Goal: Task Accomplishment & Management: Manage account settings

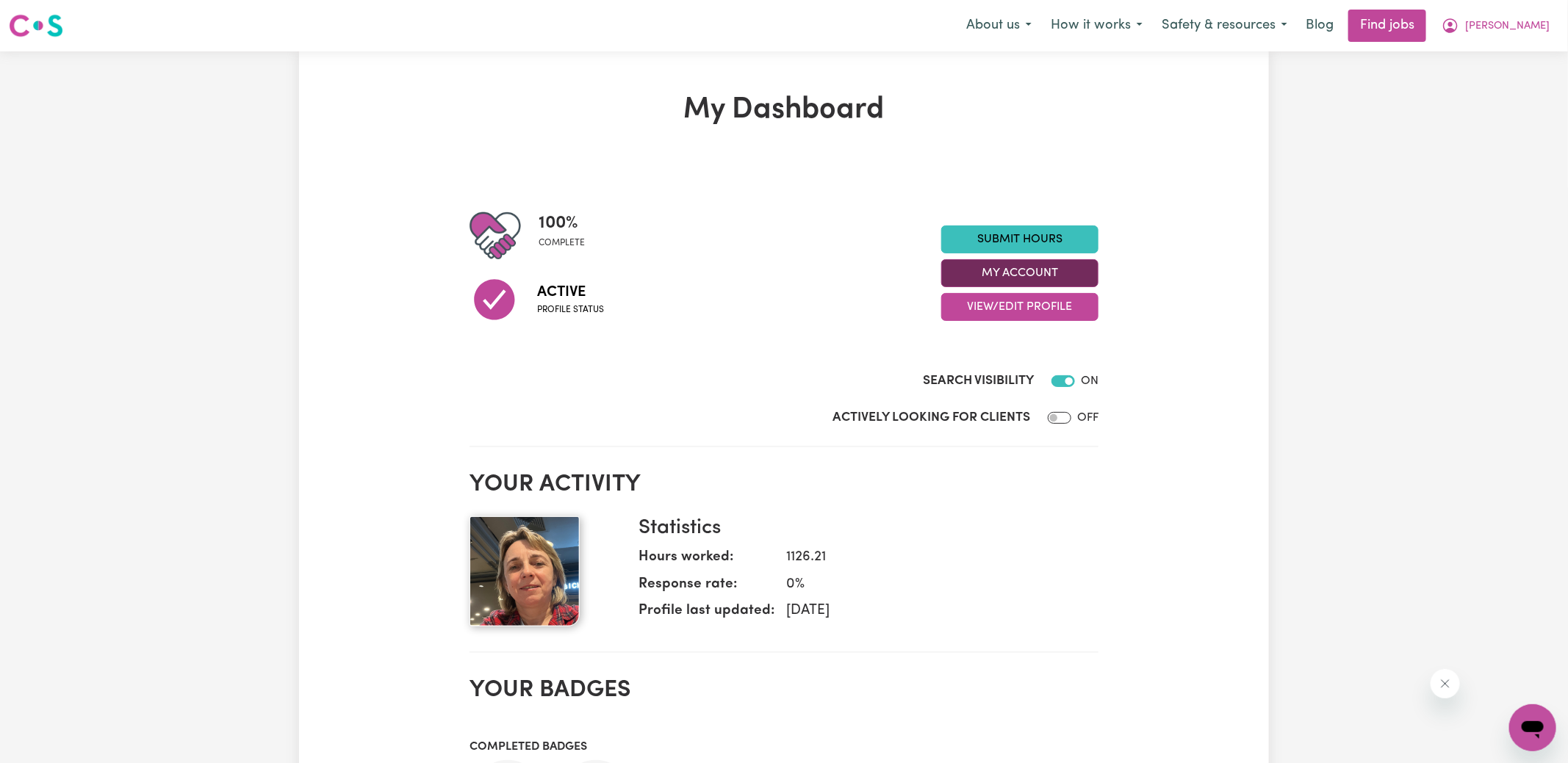
click at [958, 278] on button "My Account" at bounding box center [1020, 273] width 157 height 28
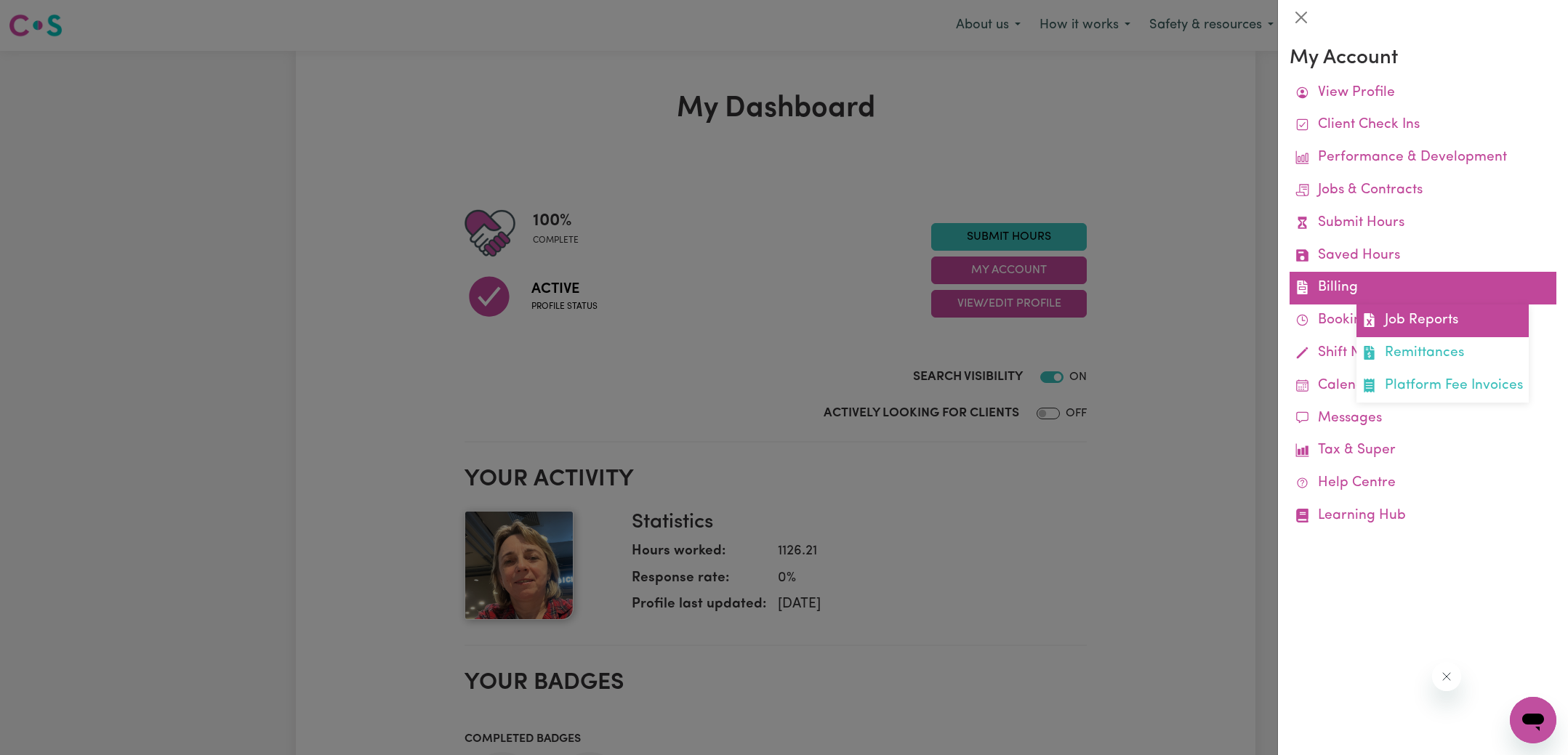
click at [1390, 317] on link "Job Reports" at bounding box center [1443, 321] width 173 height 32
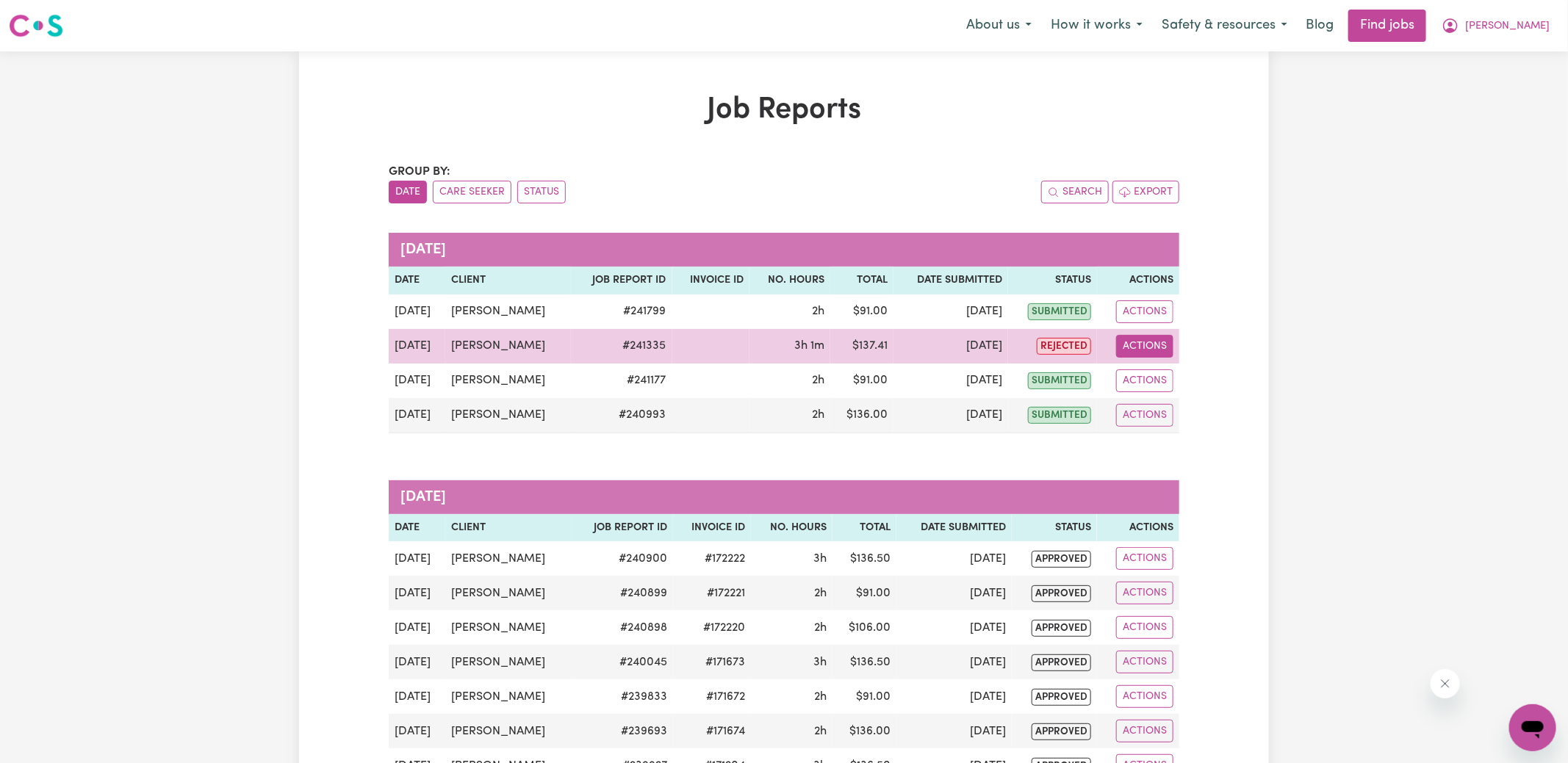
click at [1140, 335] on button "Actions" at bounding box center [1145, 346] width 58 height 23
click at [1146, 367] on link "View Job Report" at bounding box center [1180, 380] width 126 height 30
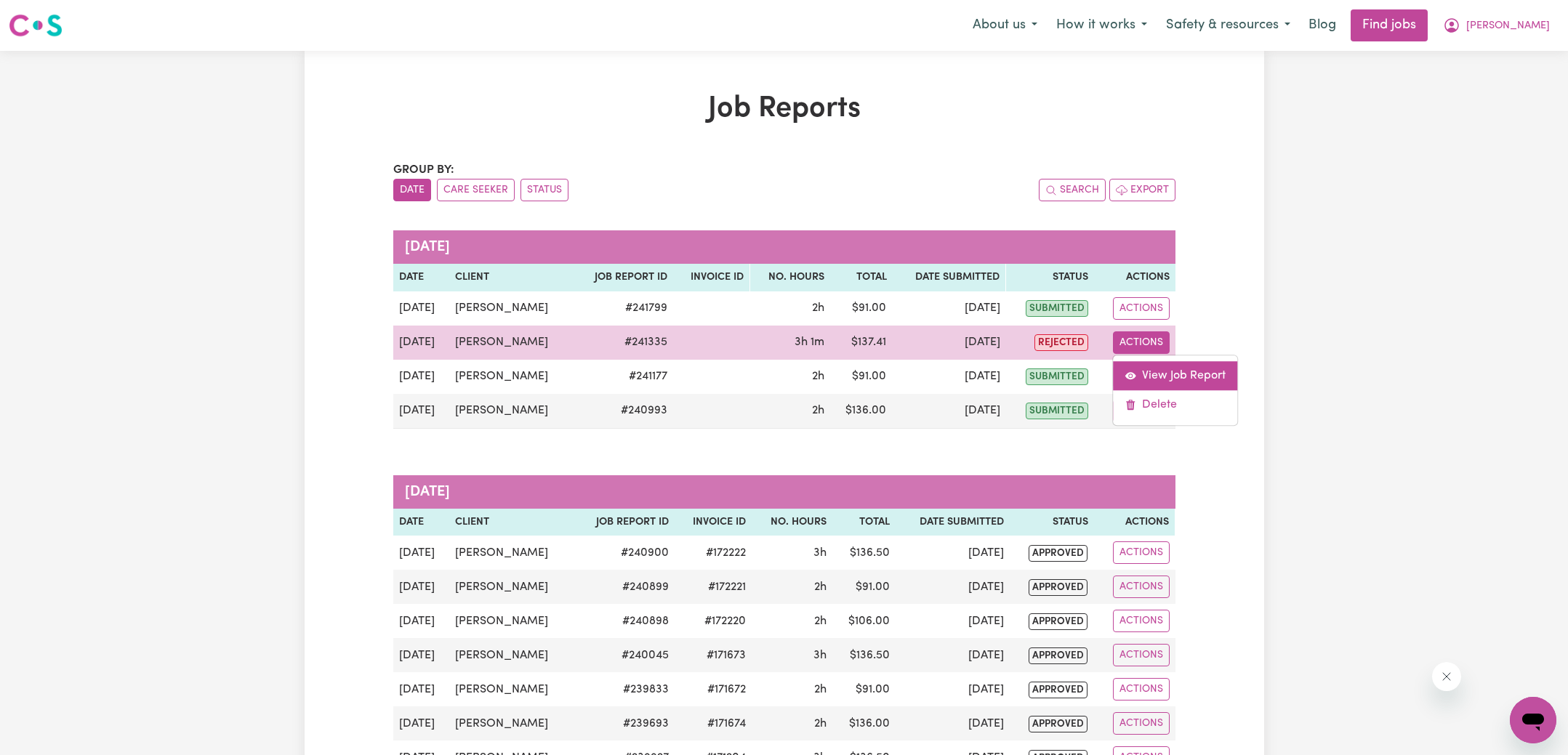
select select "pm"
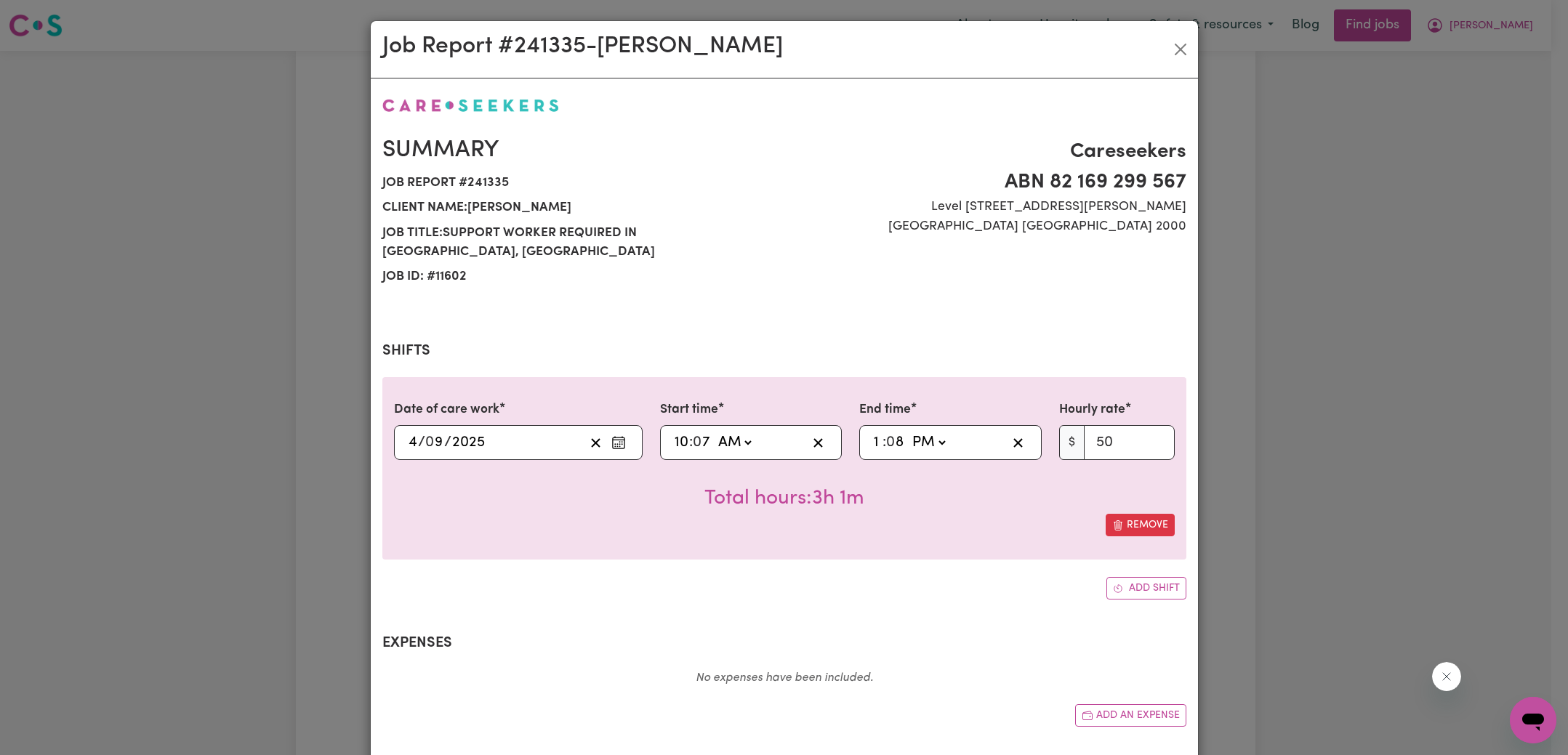
select select "50-Weekday"
click at [693, 432] on input "7" at bounding box center [702, 442] width 17 height 22
click at [695, 522] on div "Date of care work [DATE] 4 / 0 9 / 2025 Start time 10:07 10 : 0 7 AM PM End tim…" at bounding box center [784, 469] width 804 height 182
click at [698, 432] on input "7" at bounding box center [702, 442] width 17 height 22
type input "10:00"
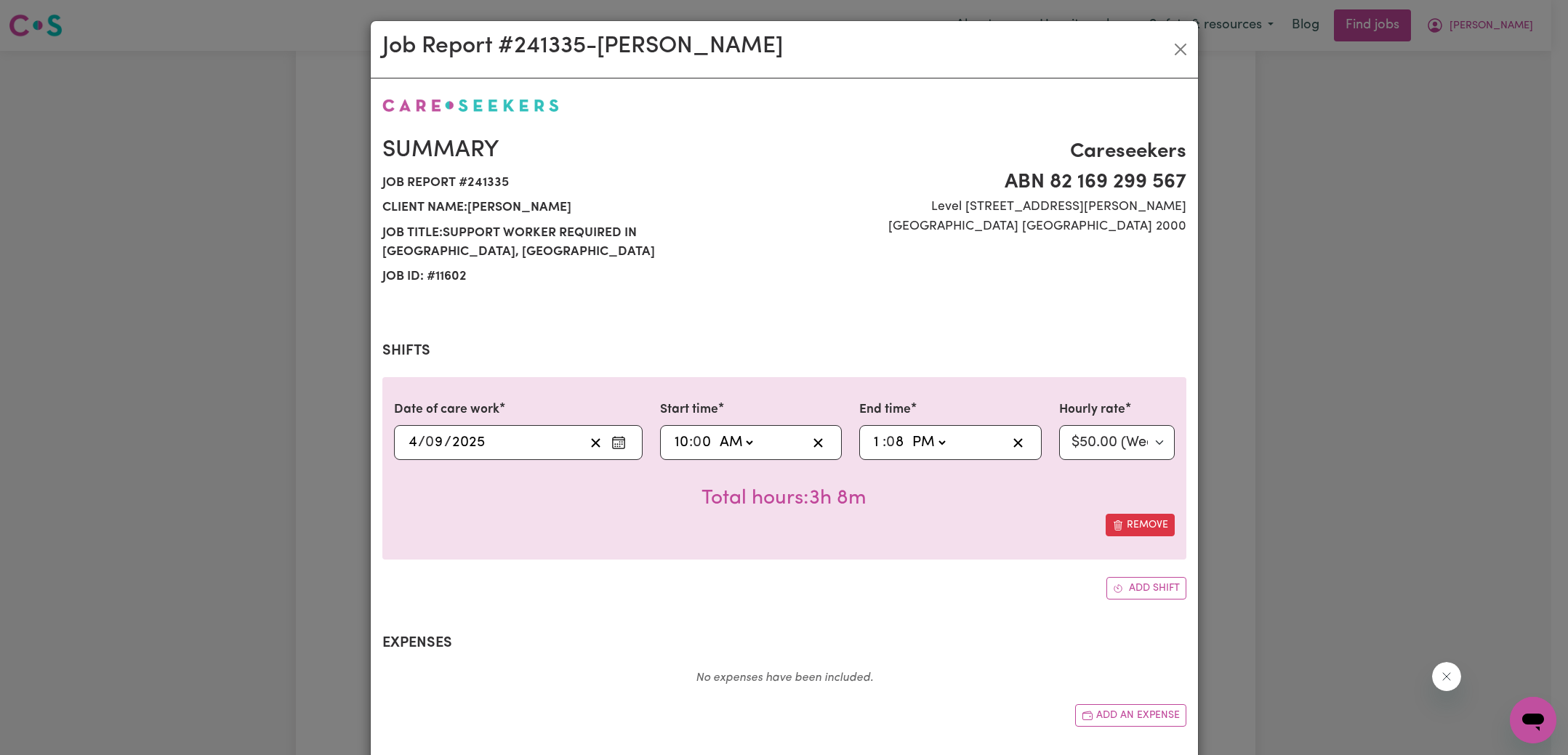
type input "0"
type input "13:00"
type input "0"
click at [642, 523] on div "Date of care work [DATE] 4 / 0 9 / 2025 Start time 10:00 10 : 0 0 AM PM End tim…" at bounding box center [784, 469] width 804 height 182
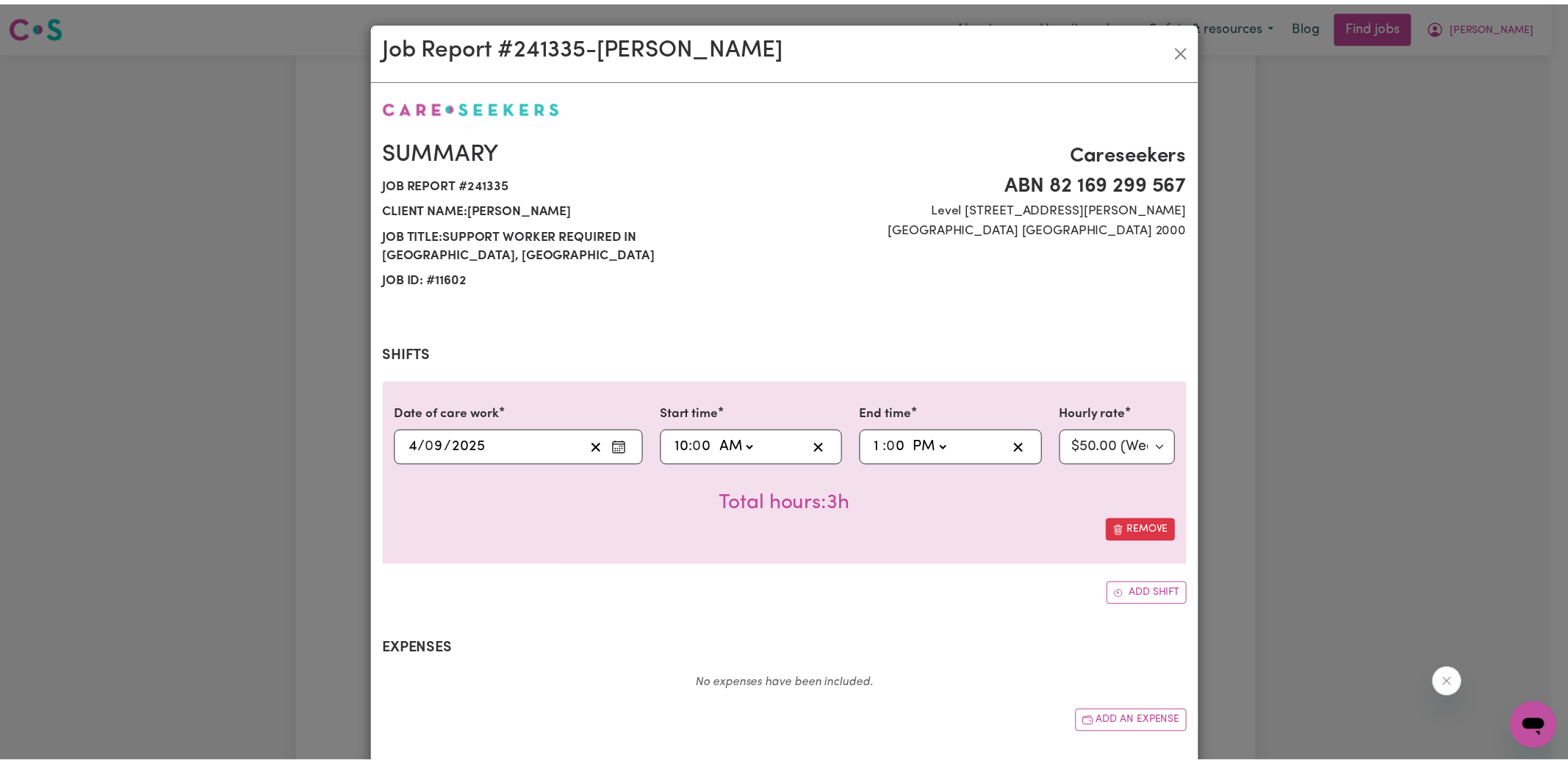
scroll to position [304, 0]
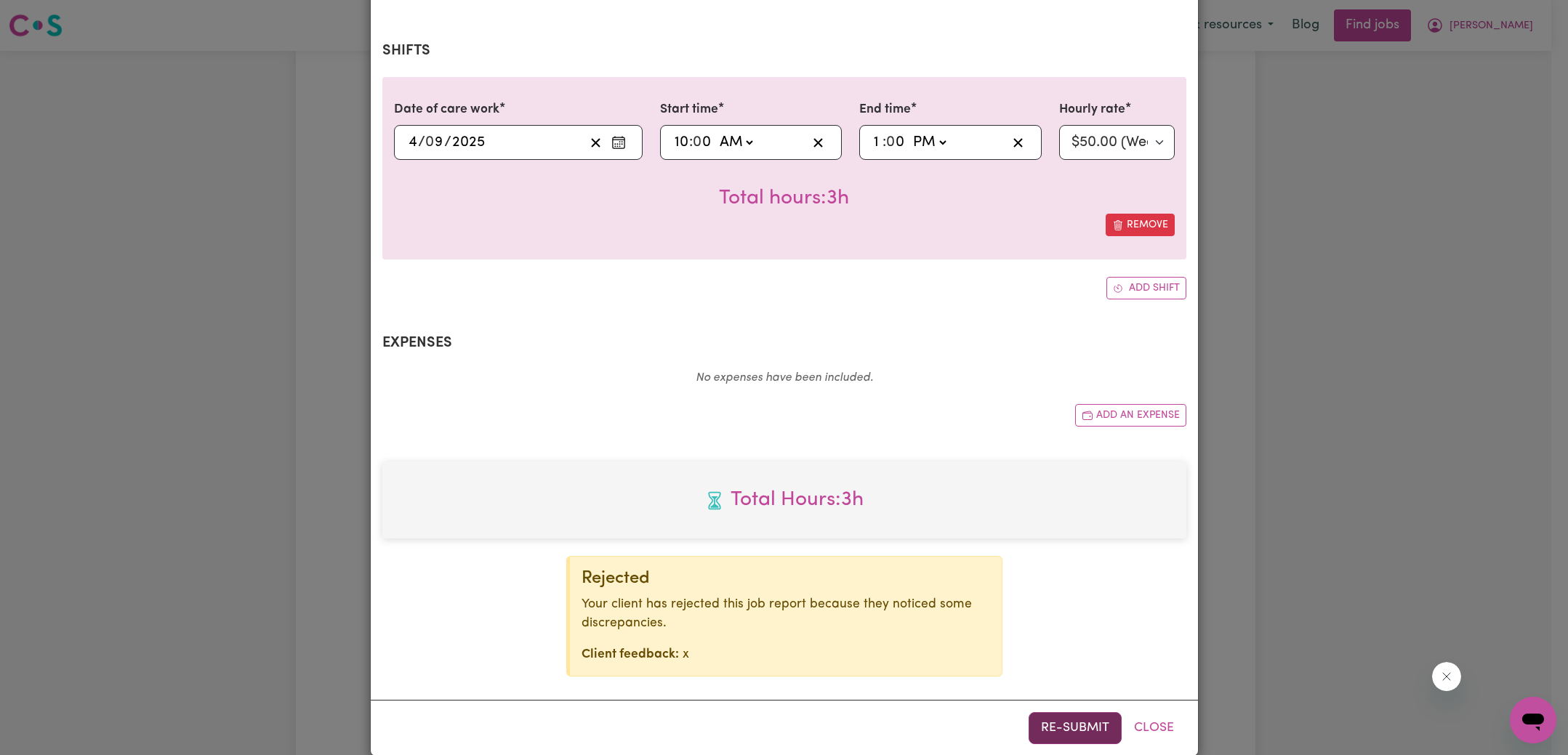
click at [1036, 712] on button "Re-submit" at bounding box center [1075, 728] width 93 height 32
click at [1479, 146] on div "Job Report # 241335 - [PERSON_NAME] Summary Job report # 241335 Client name: [P…" at bounding box center [784, 378] width 1568 height 755
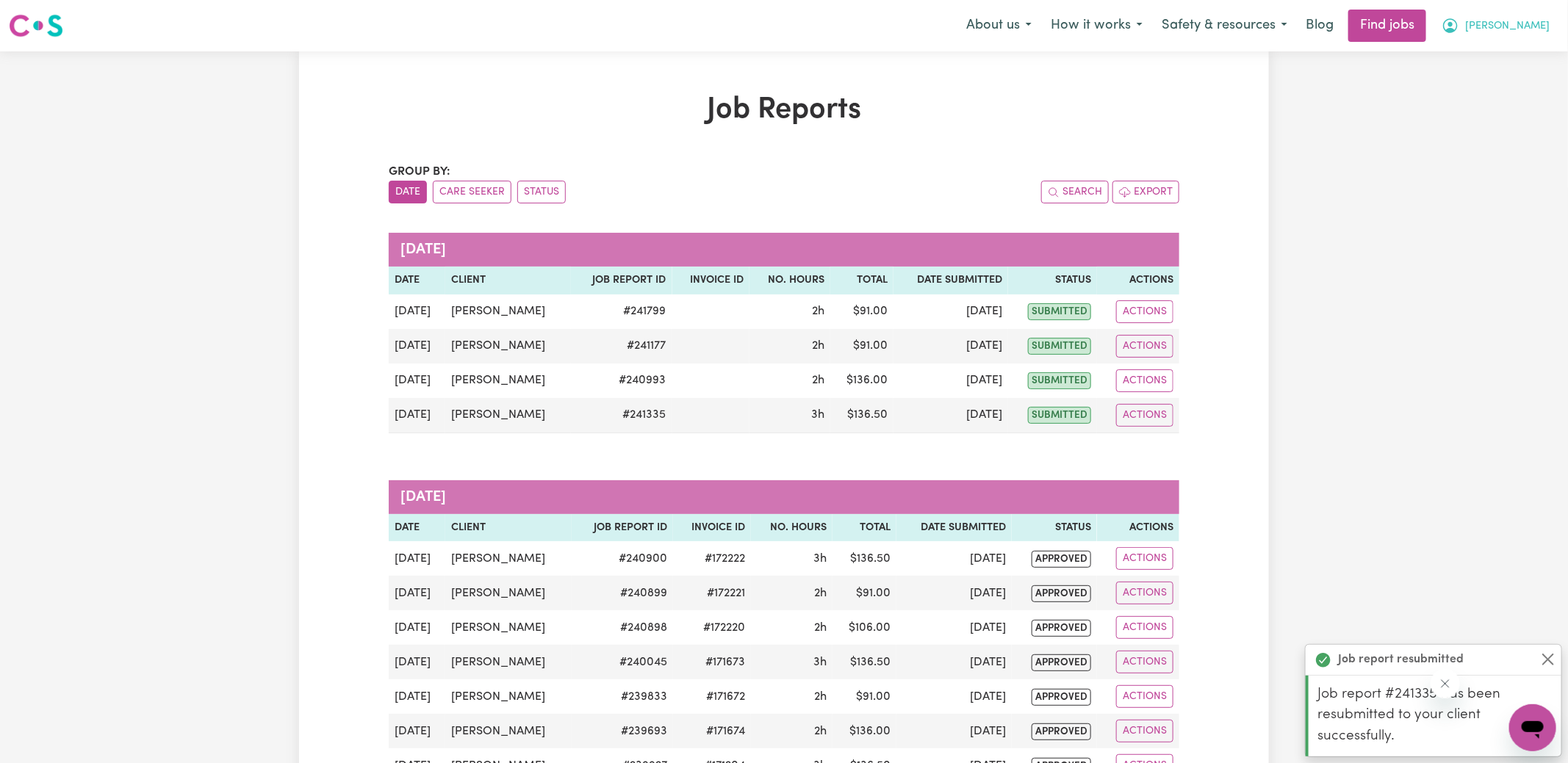
click at [1453, 24] on icon "My Account" at bounding box center [1451, 24] width 5 height 5
click at [1495, 111] on link "Logout" at bounding box center [1500, 112] width 116 height 28
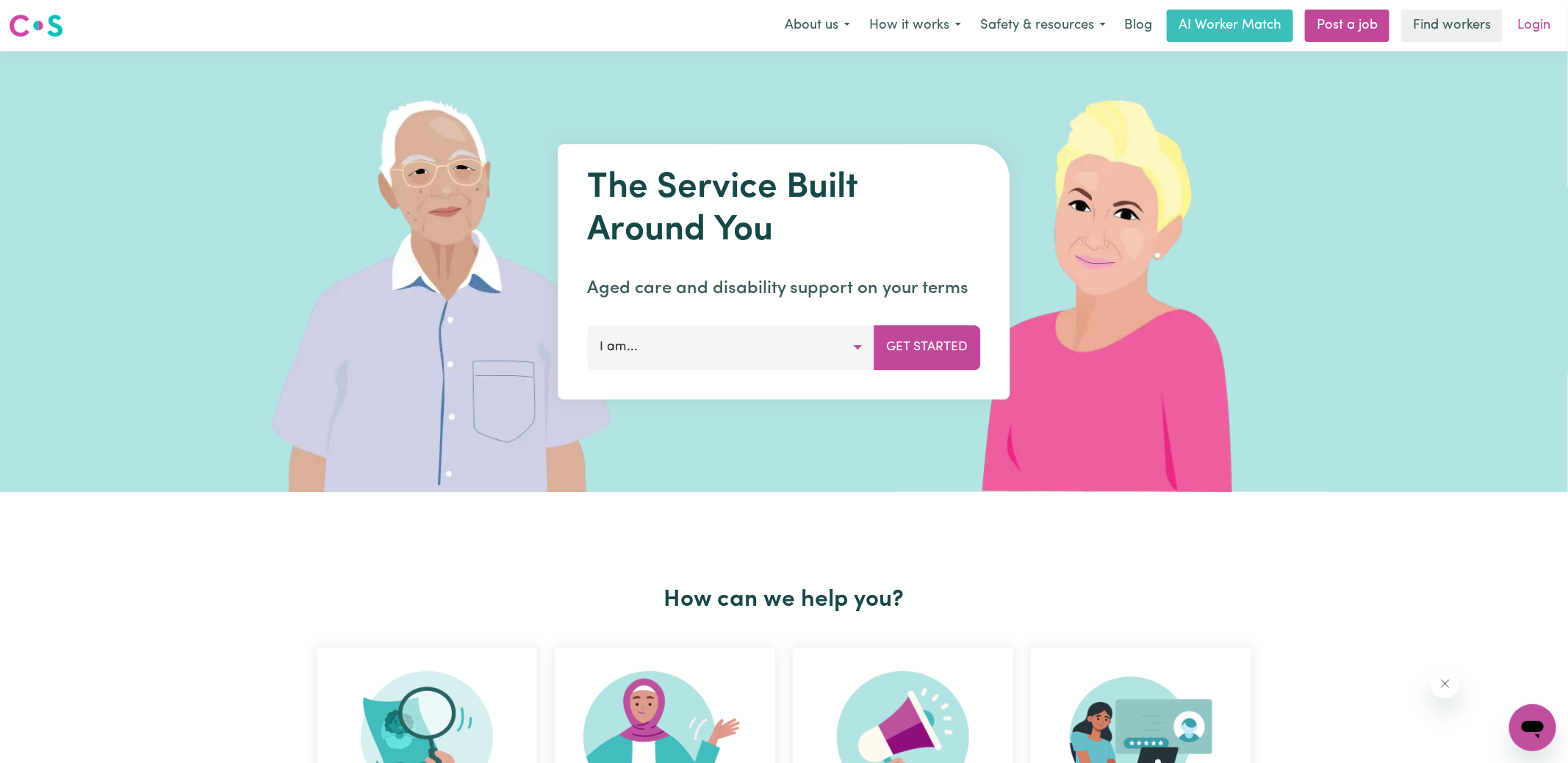
click at [1531, 27] on link "Login" at bounding box center [1533, 26] width 51 height 33
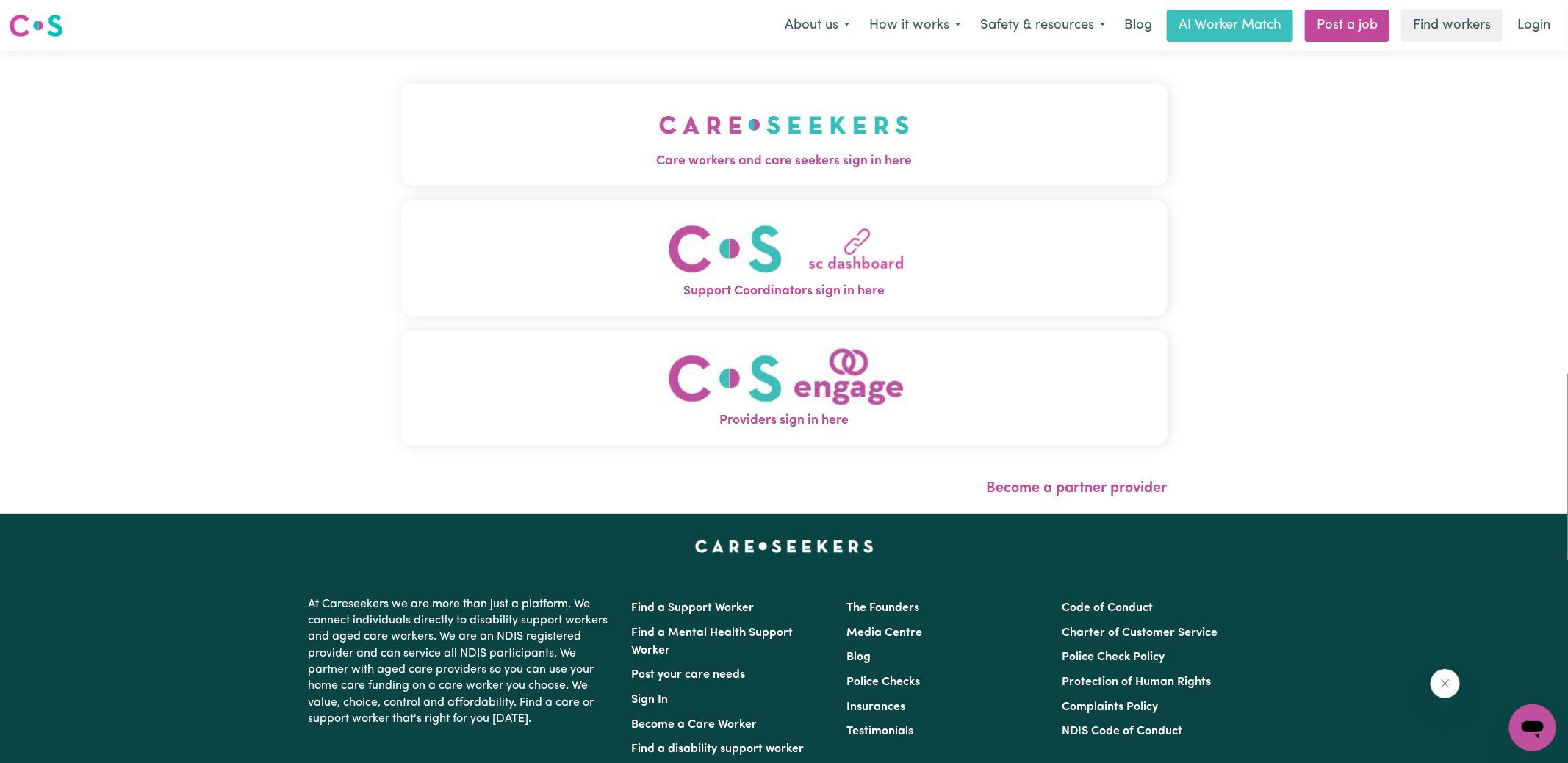
click at [784, 127] on img "Care workers and care seekers sign in here" at bounding box center [784, 125] width 250 height 55
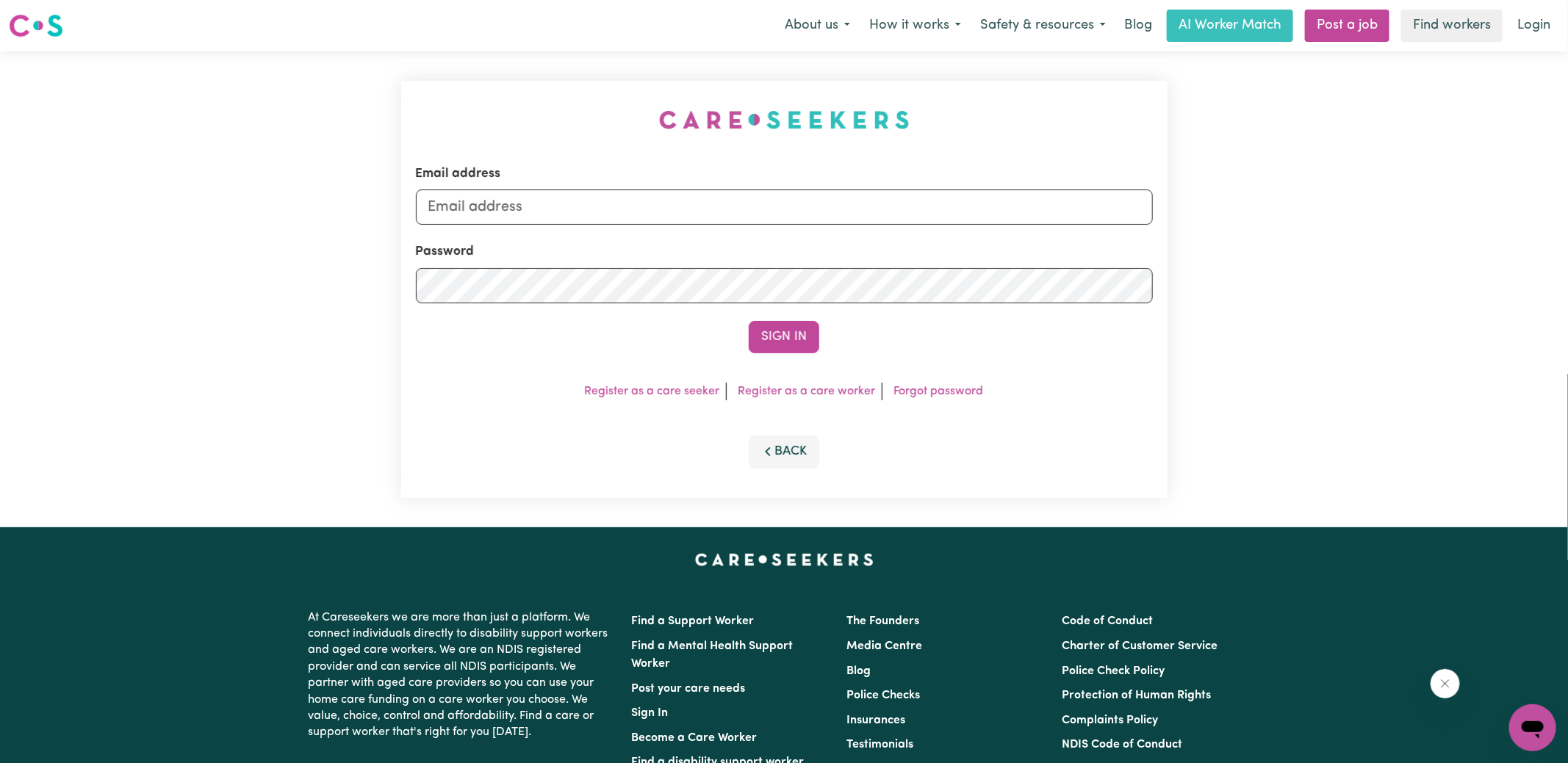
type input "superuser~[EMAIL_ADDRESS][DOMAIN_NAME]"
click at [400, 89] on div "Email address superuser~[EMAIL_ADDRESS][DOMAIN_NAME] Password Sign In Register …" at bounding box center [784, 289] width 784 height 476
click at [785, 334] on button "Sign In" at bounding box center [784, 337] width 71 height 33
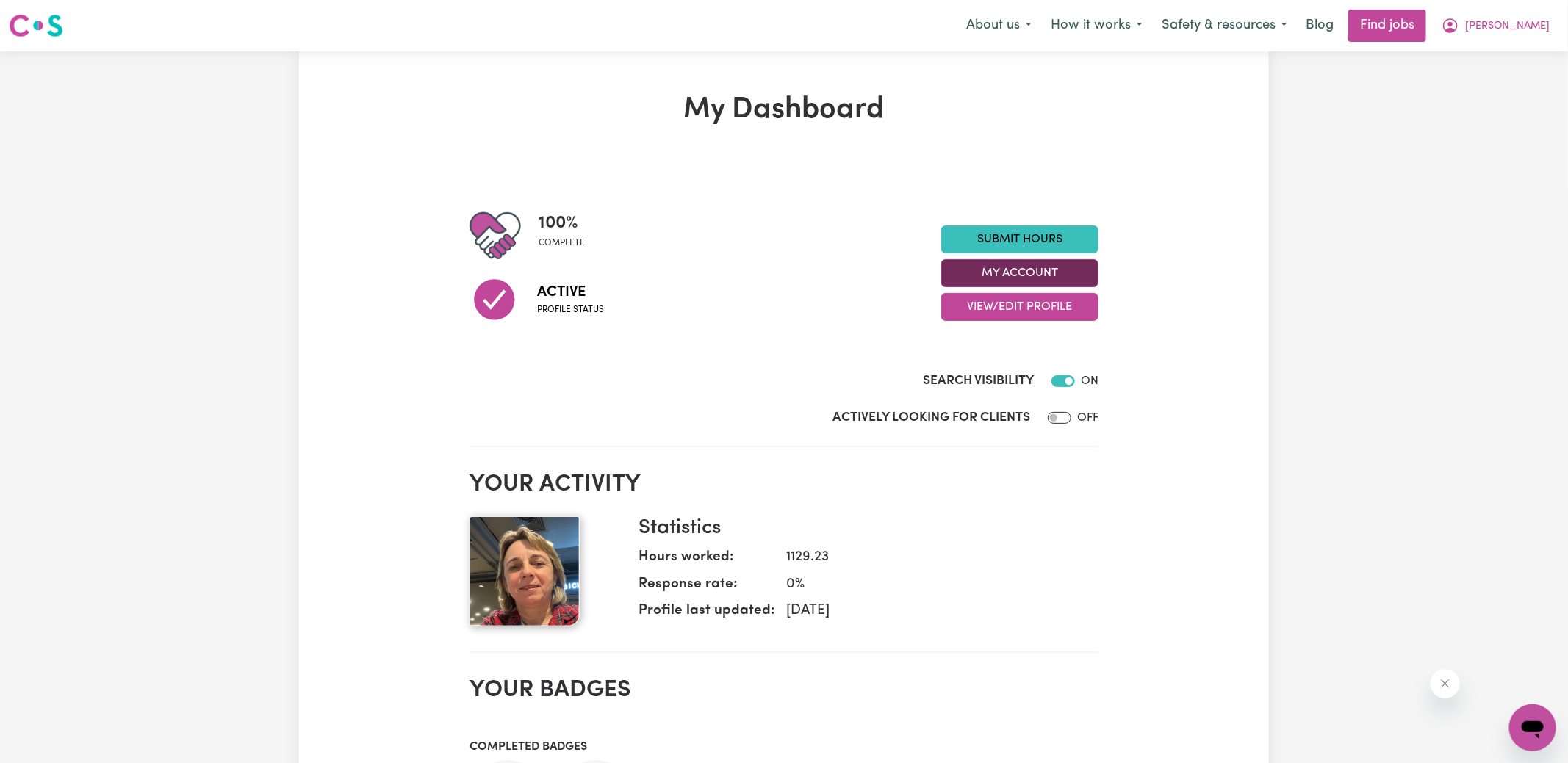
click at [961, 277] on button "My Account" at bounding box center [1020, 273] width 157 height 28
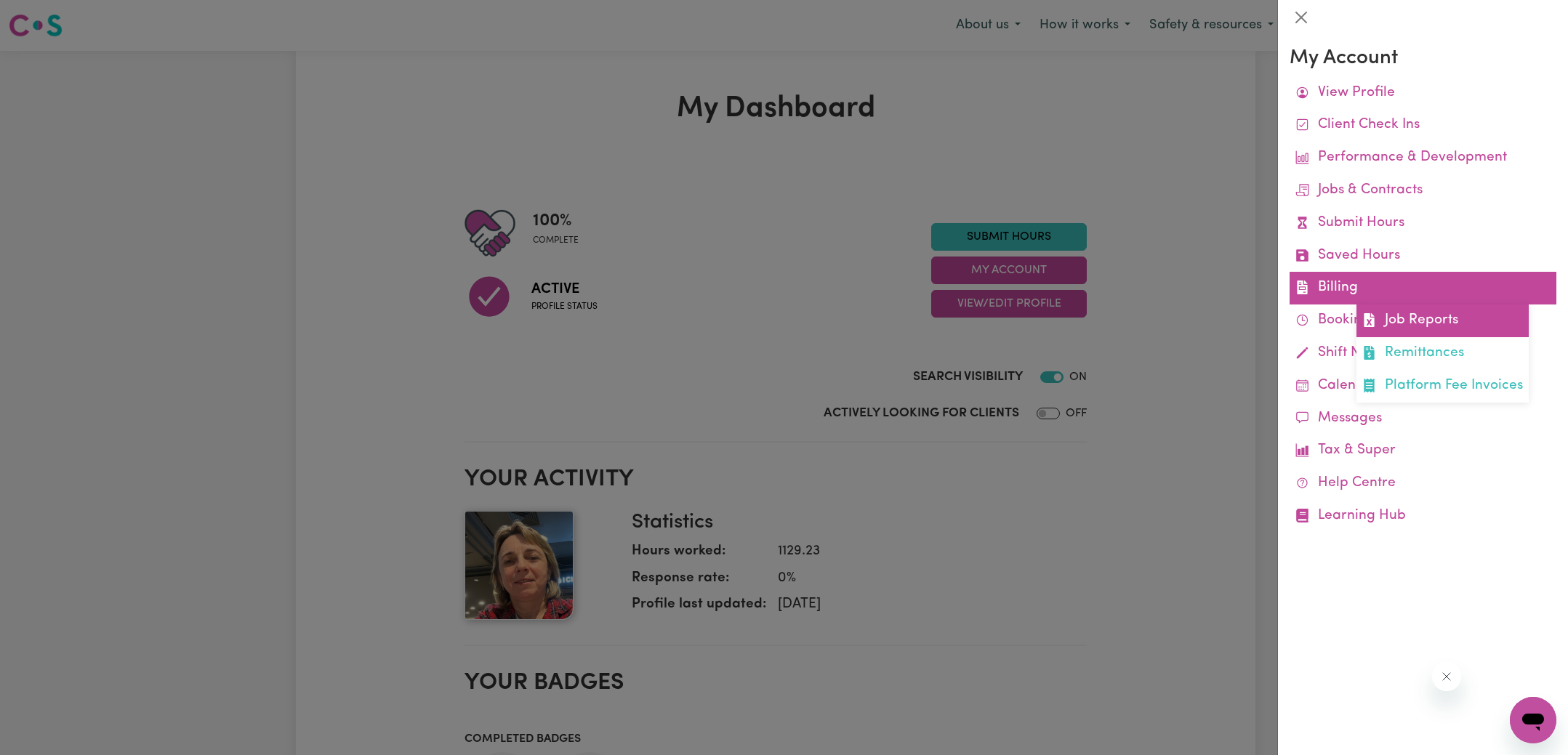
click at [1368, 314] on icon at bounding box center [1369, 320] width 10 height 14
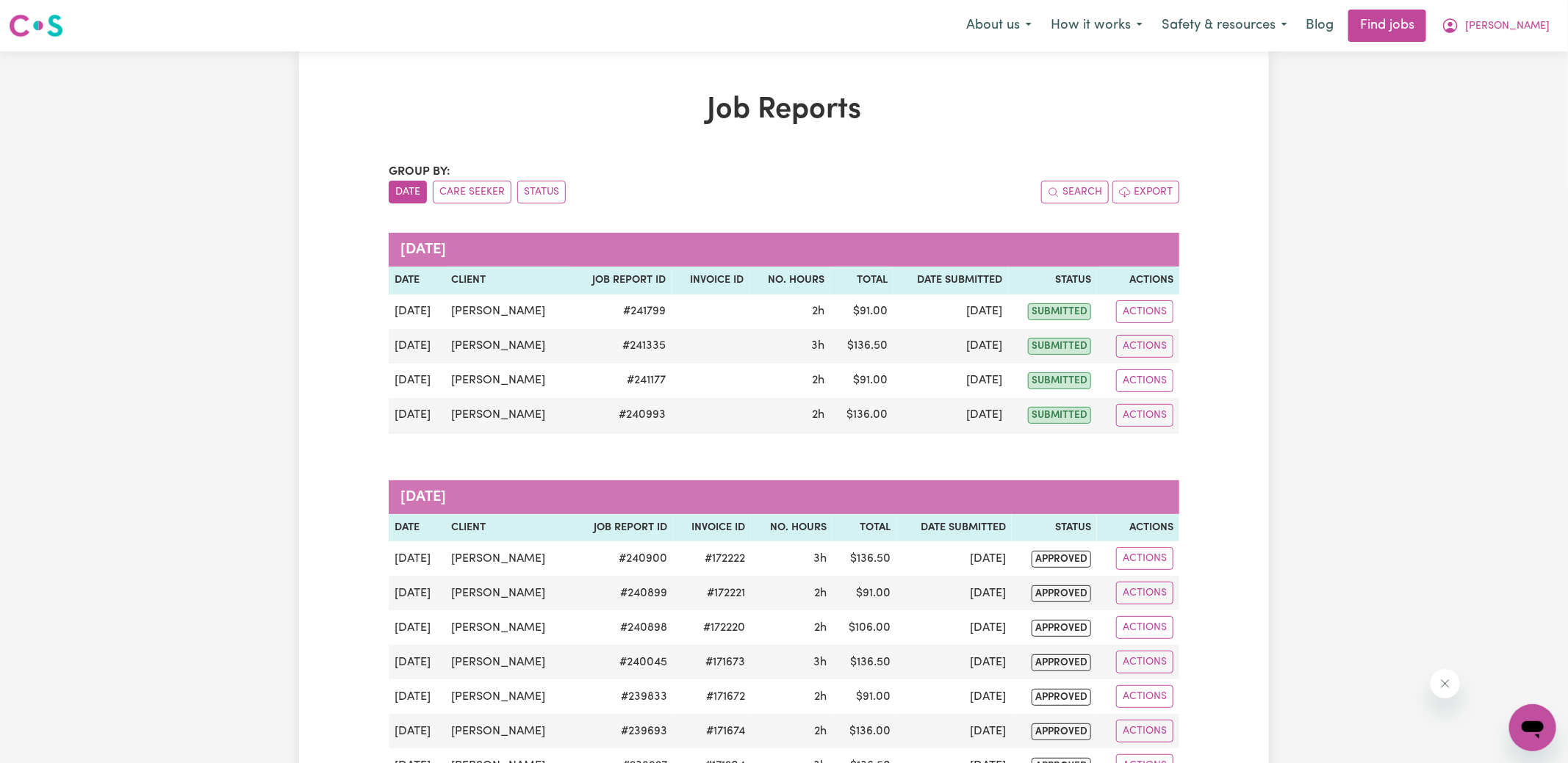
click at [1460, 27] on icon "My Account" at bounding box center [1451, 26] width 17 height 17
click at [1493, 107] on link "Logout" at bounding box center [1500, 112] width 116 height 28
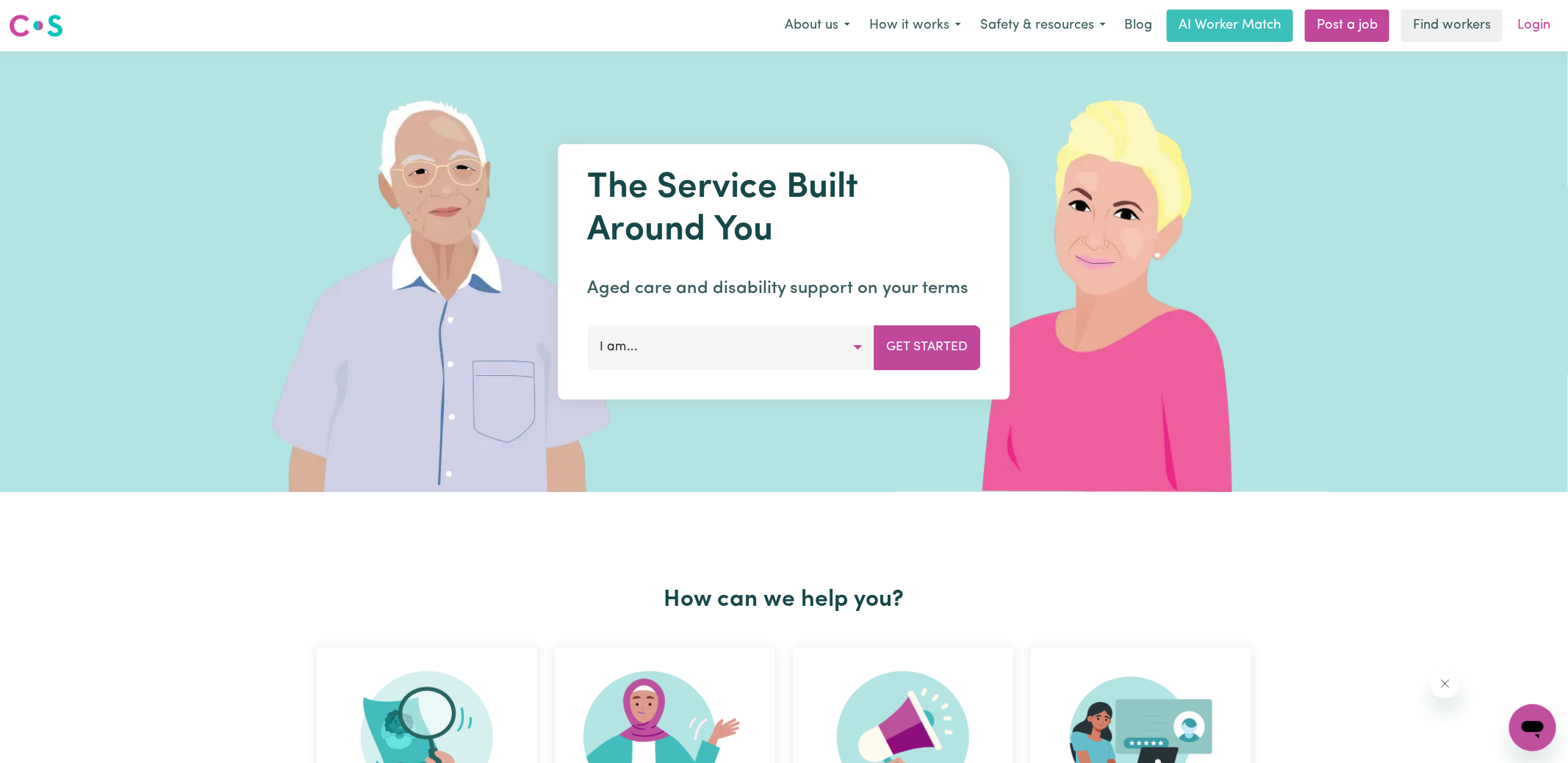
click at [1522, 32] on link "Login" at bounding box center [1533, 26] width 51 height 33
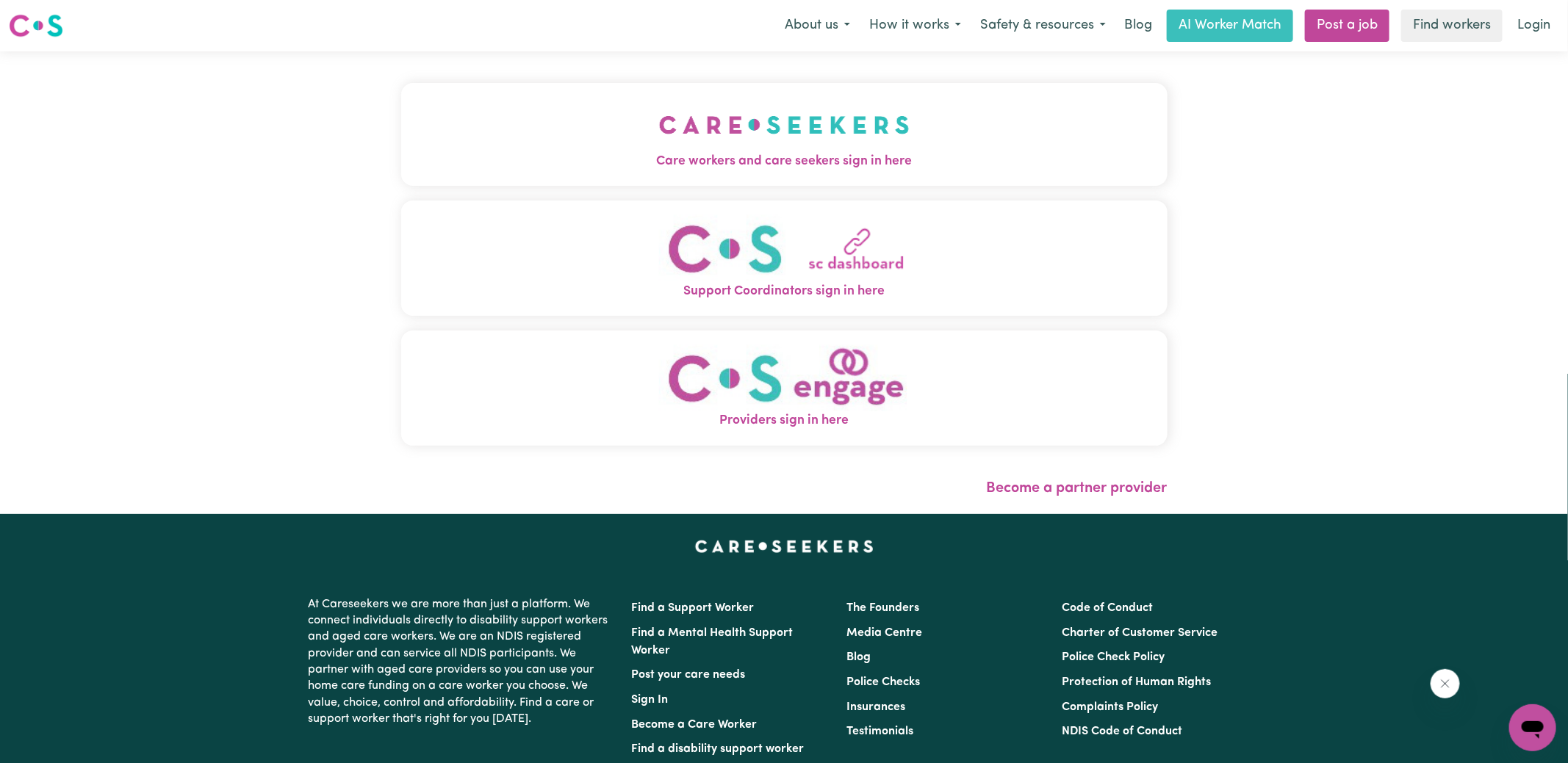
click at [678, 184] on button "Care workers and care seekers sign in here" at bounding box center [784, 134] width 766 height 103
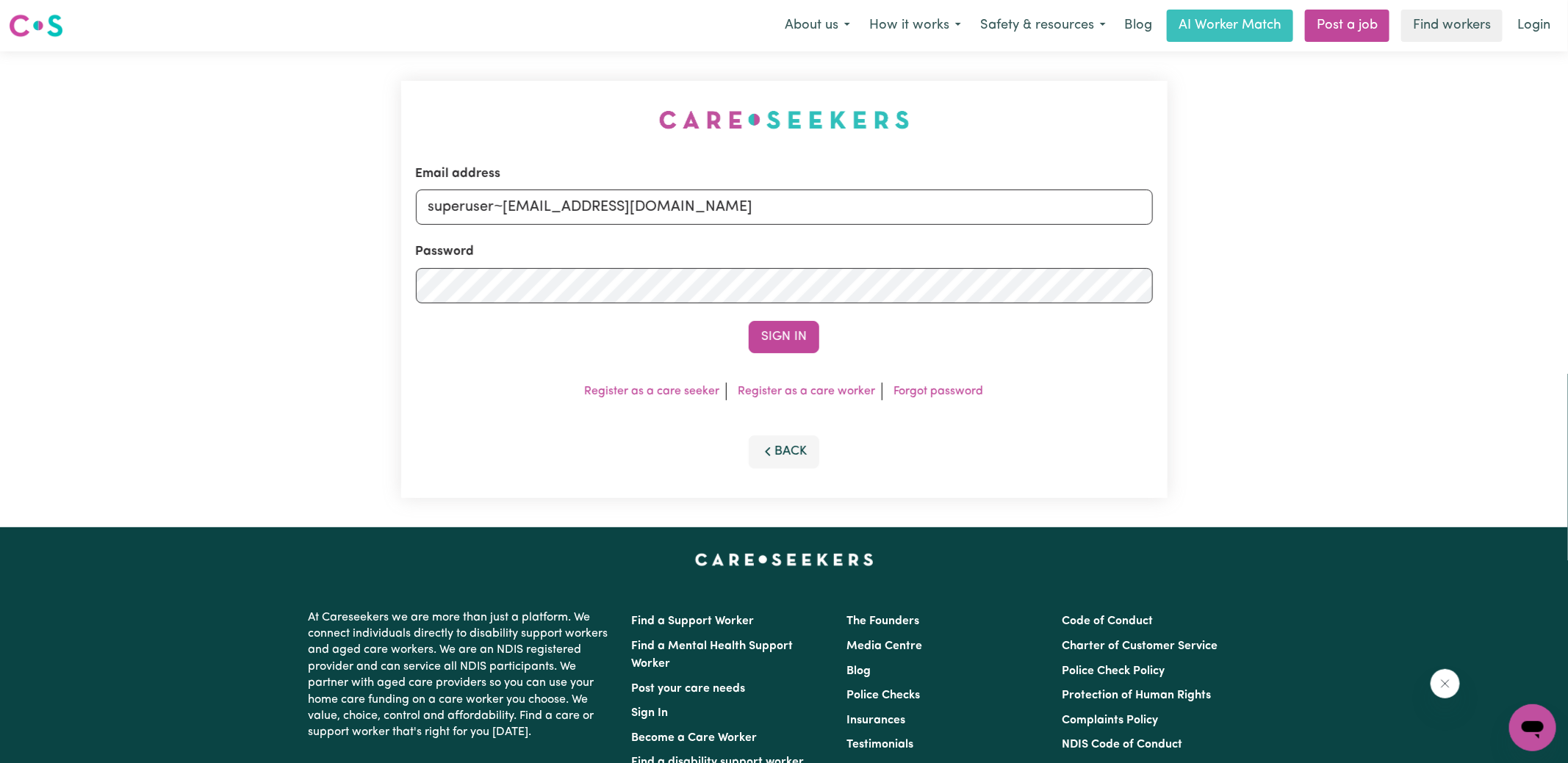
drag, startPoint x: 461, startPoint y: 104, endPoint x: 493, endPoint y: 111, distance: 32.8
click at [461, 104] on div "Email address superuser~[EMAIL_ADDRESS][DOMAIN_NAME] Password Sign In Register …" at bounding box center [784, 289] width 784 height 476
drag, startPoint x: 503, startPoint y: 212, endPoint x: 1558, endPoint y: 238, distance: 1055.3
click at [1558, 238] on div "Email address superuser~[EMAIL_ADDRESS][DOMAIN_NAME] Password Sign In Register …" at bounding box center [784, 289] width 1568 height 476
type input "superuser~[EMAIL_ADDRESS][DOMAIN_NAME]"
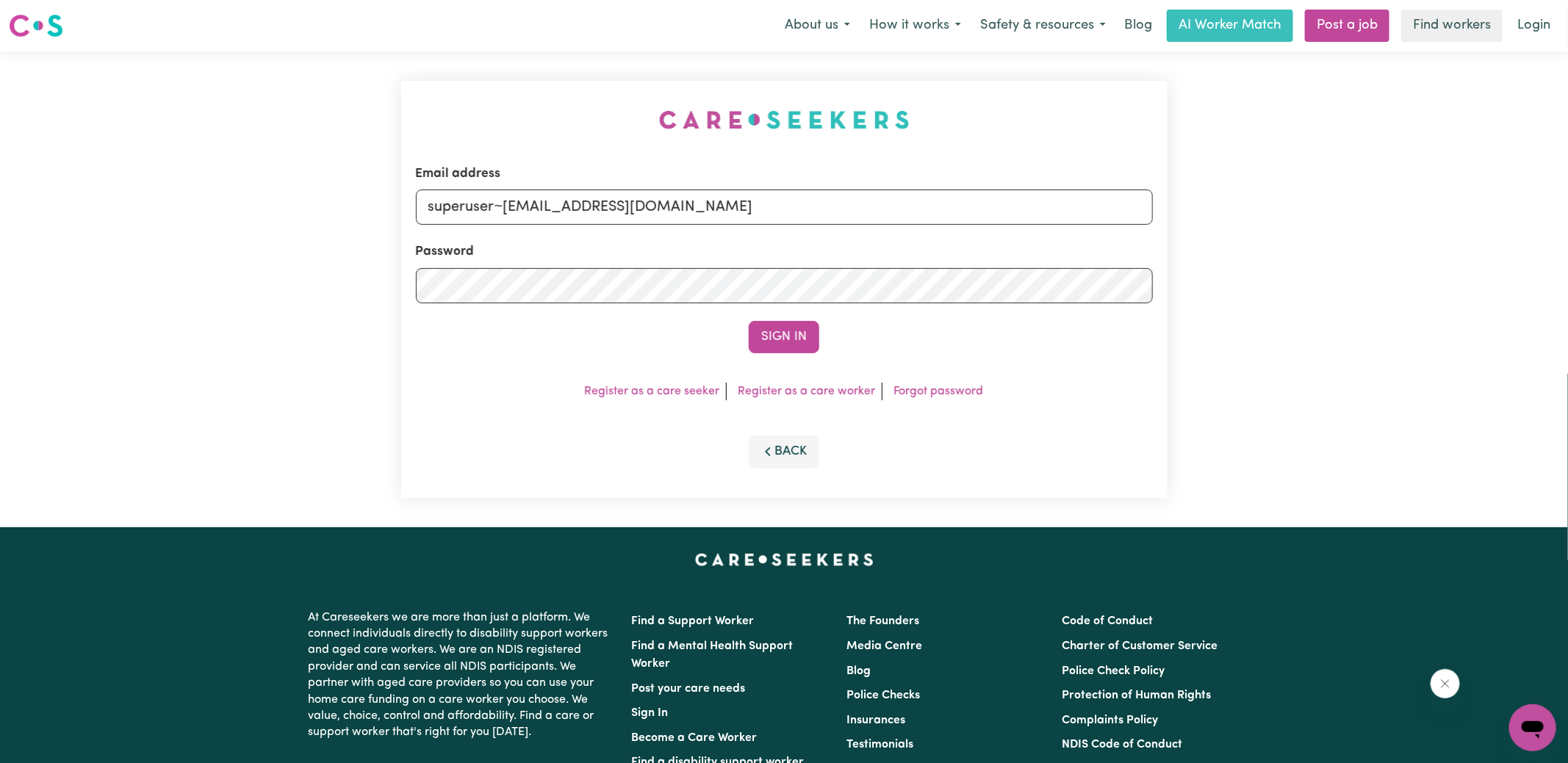
click at [749, 321] on button "Sign In" at bounding box center [784, 337] width 71 height 33
